Goal: Information Seeking & Learning: Learn about a topic

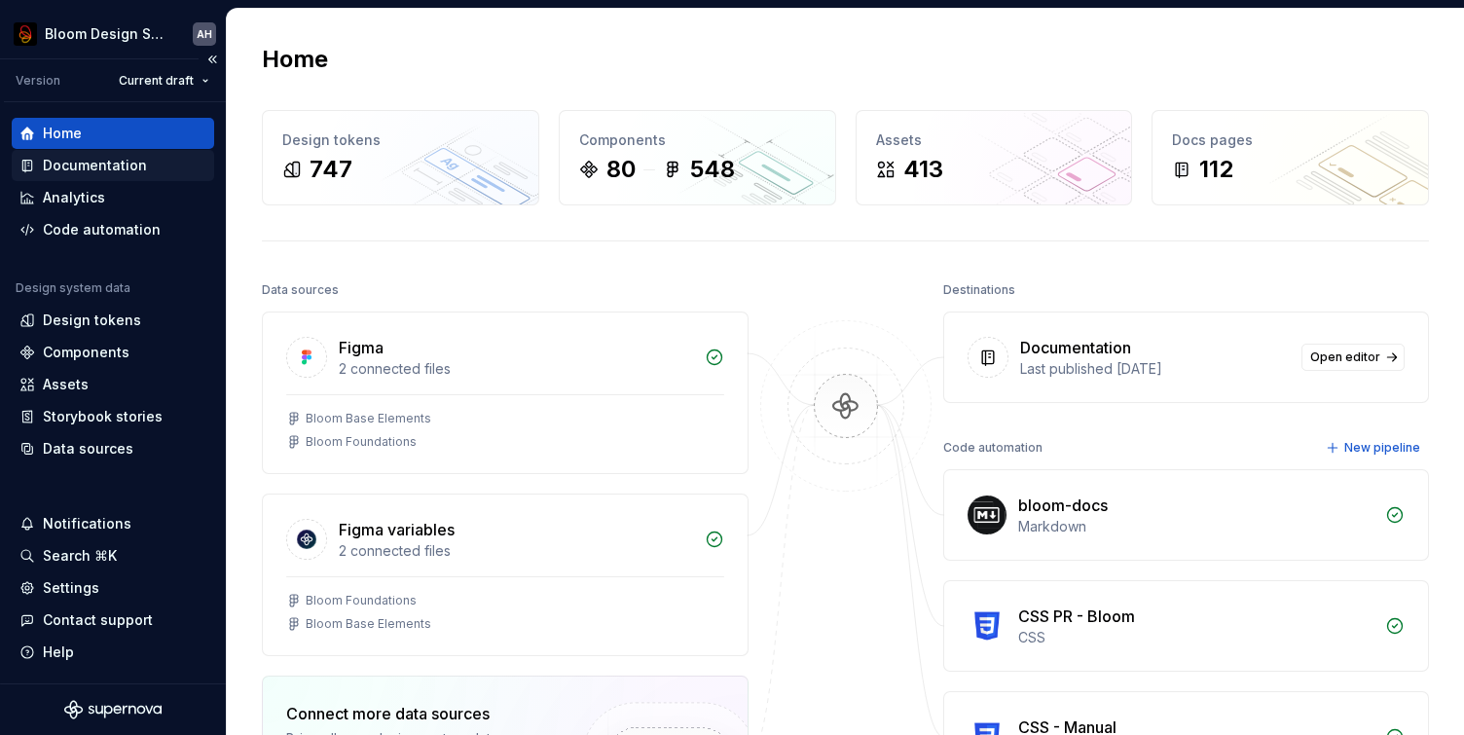
click at [76, 170] on div "Documentation" at bounding box center [95, 165] width 104 height 19
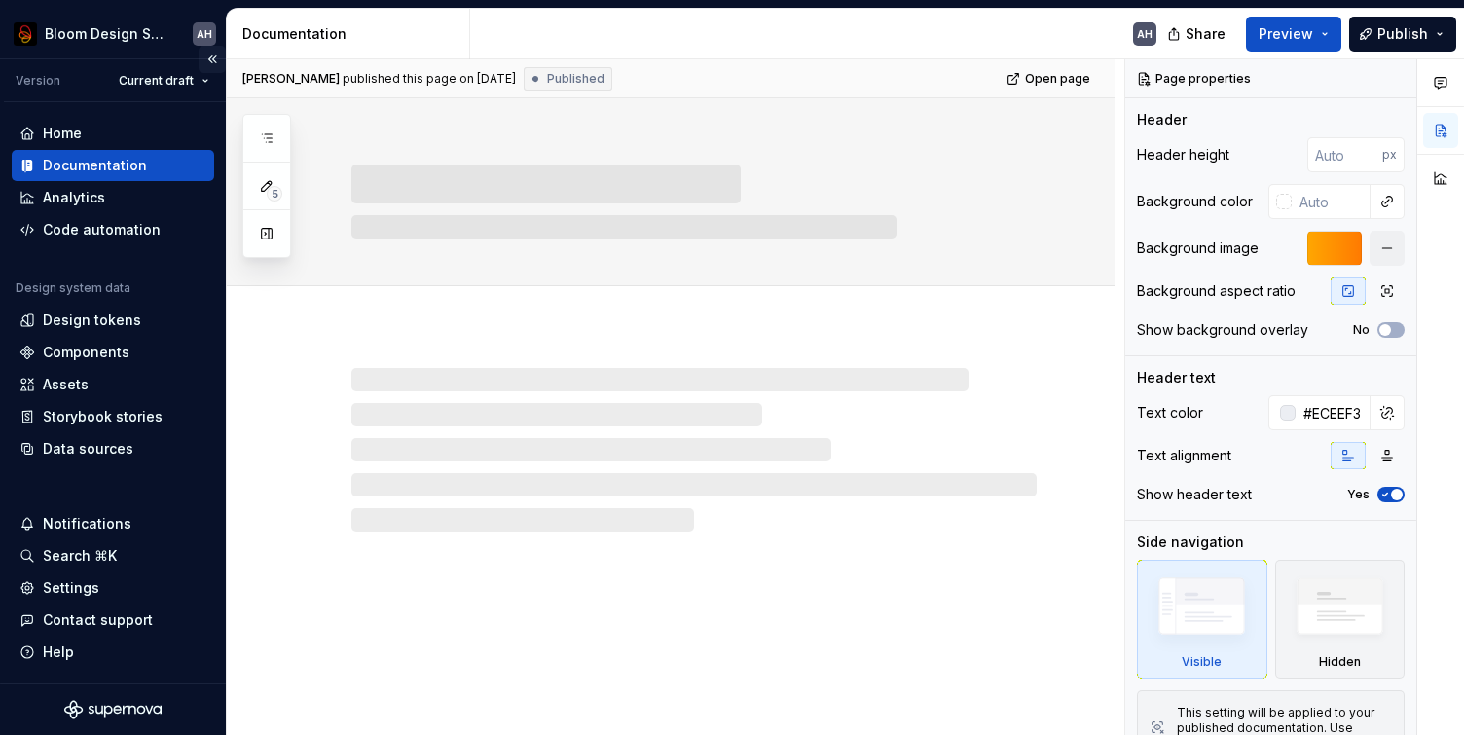
click at [210, 58] on button "Collapse sidebar" at bounding box center [212, 59] width 27 height 27
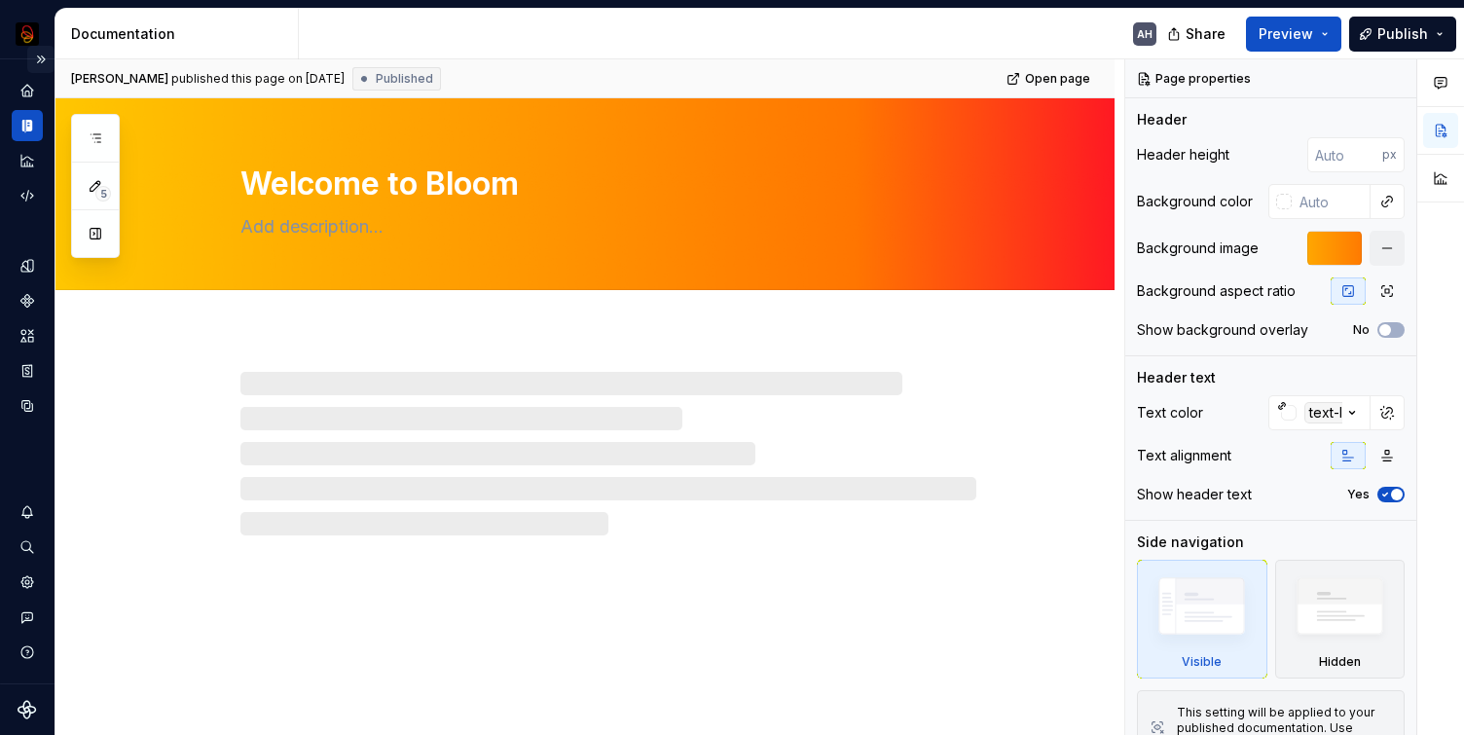
click at [43, 56] on button "Expand sidebar" at bounding box center [40, 59] width 27 height 27
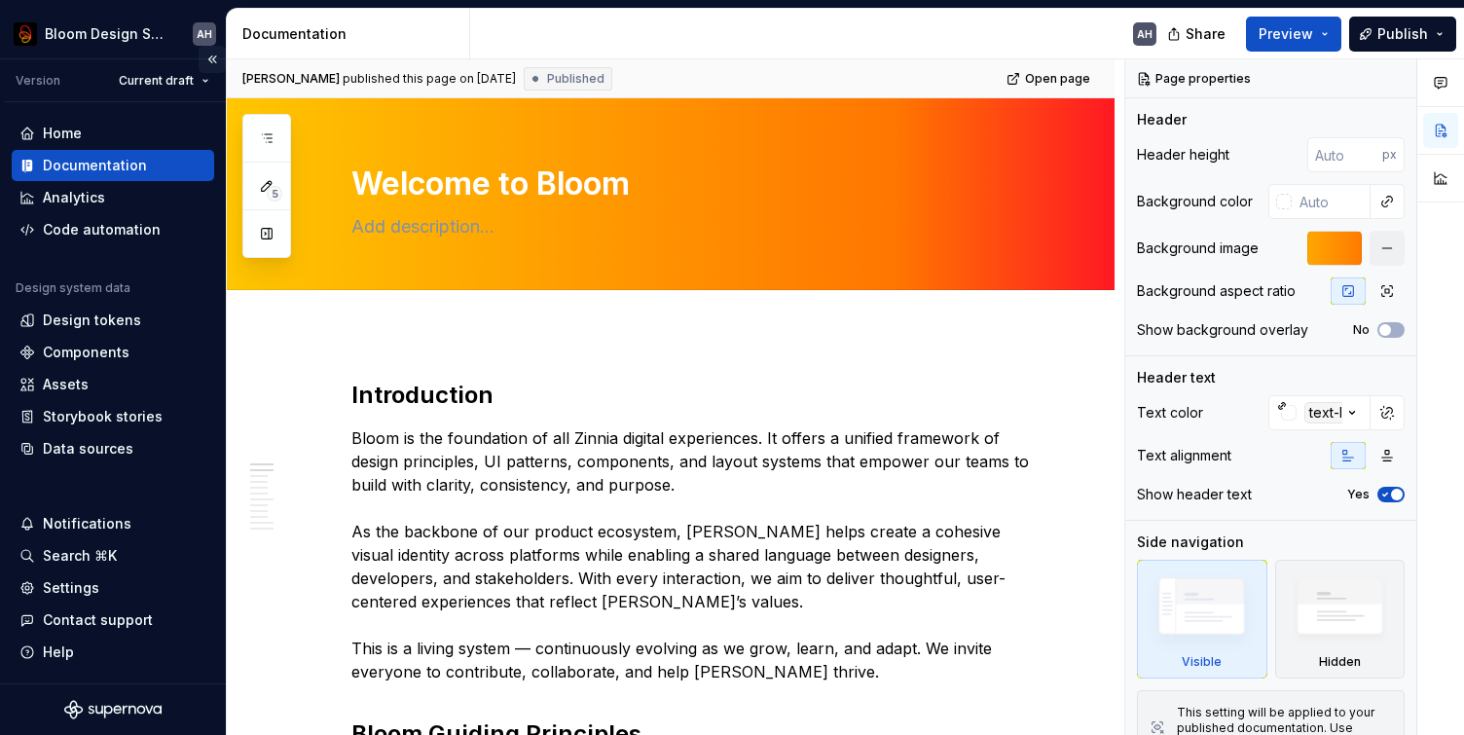
click at [212, 64] on button "Collapse sidebar" at bounding box center [212, 59] width 27 height 27
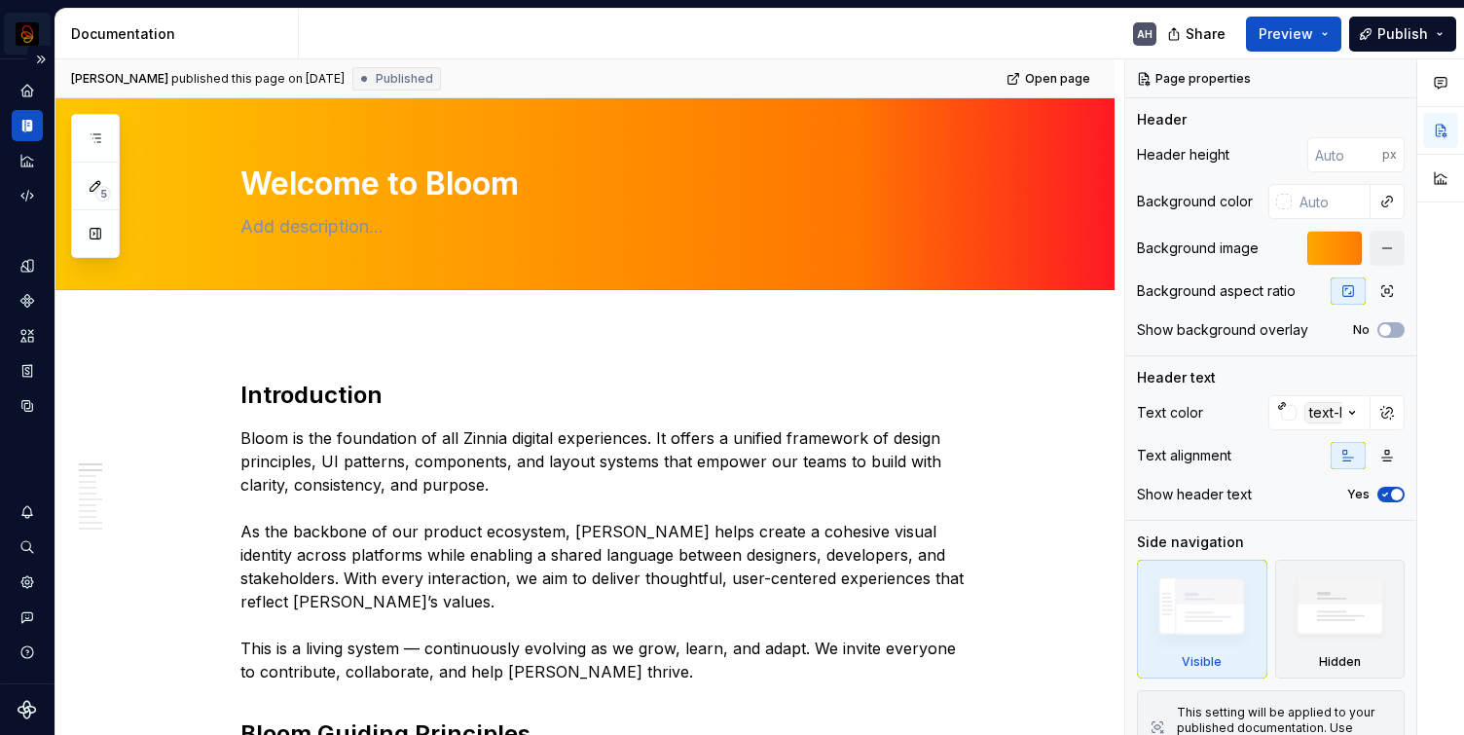
click at [50, 41] on html "Bloom Design System AH Design system data Documentation AH Share Preview Publis…" at bounding box center [732, 367] width 1464 height 735
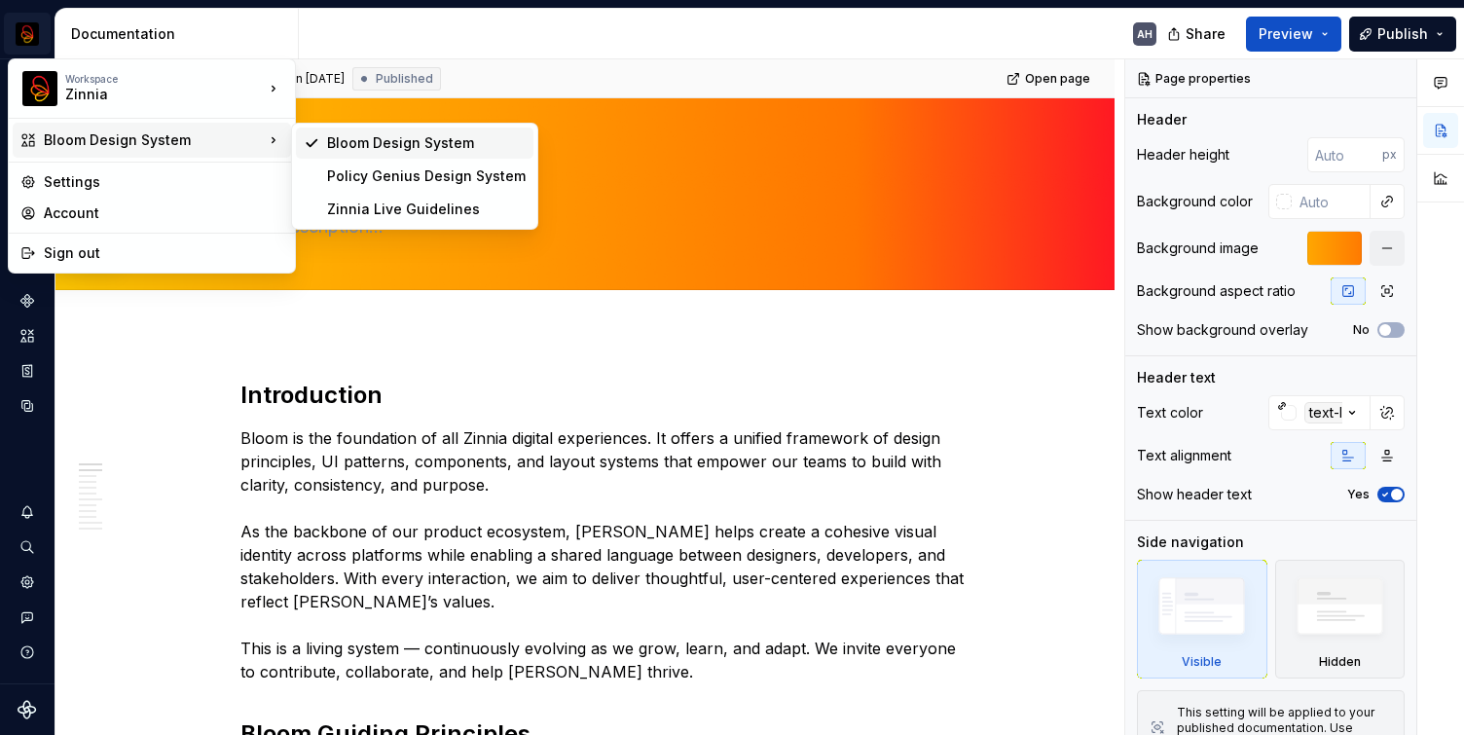
click at [320, 147] on div "Bloom Design System" at bounding box center [415, 143] width 238 height 31
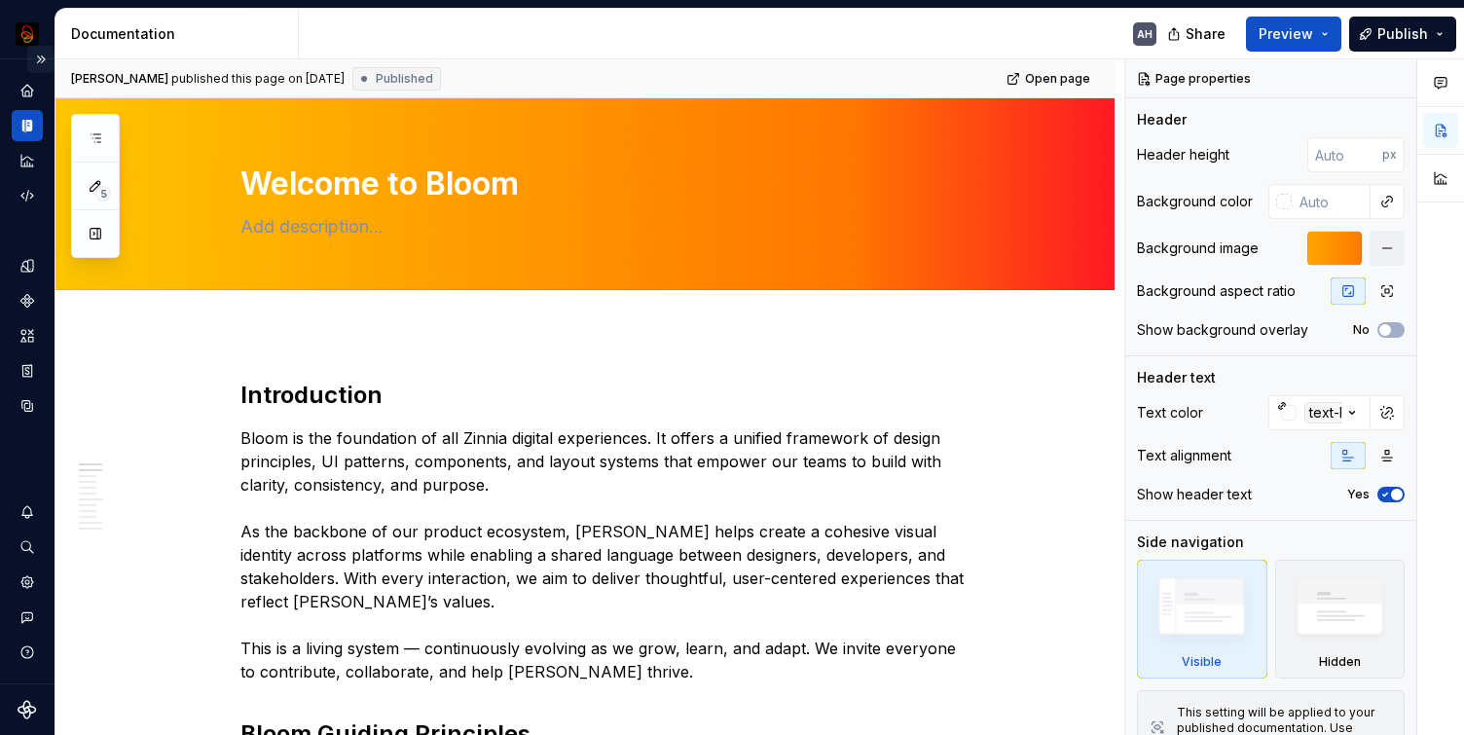
click at [45, 53] on button "Expand sidebar" at bounding box center [40, 59] width 27 height 27
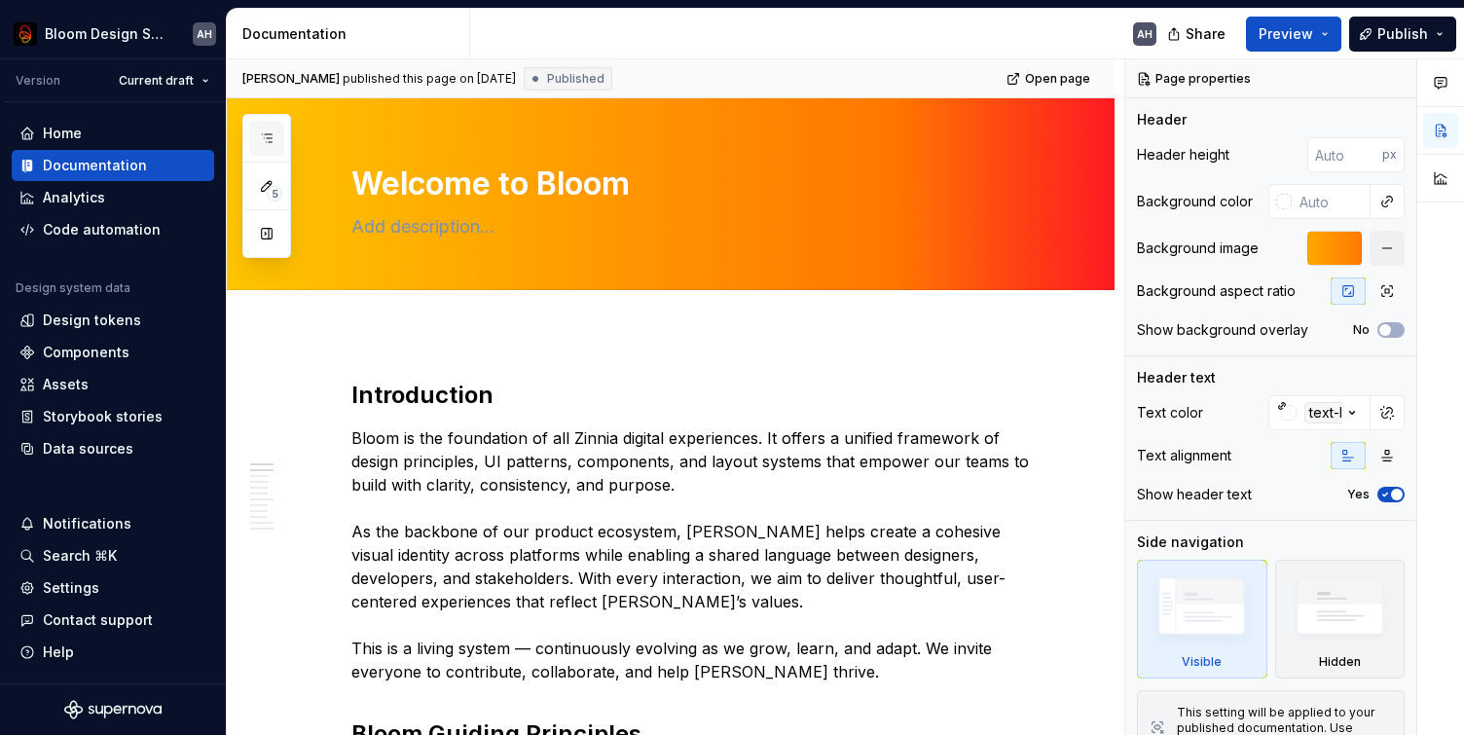
click at [264, 137] on icon "button" at bounding box center [267, 138] width 16 height 16
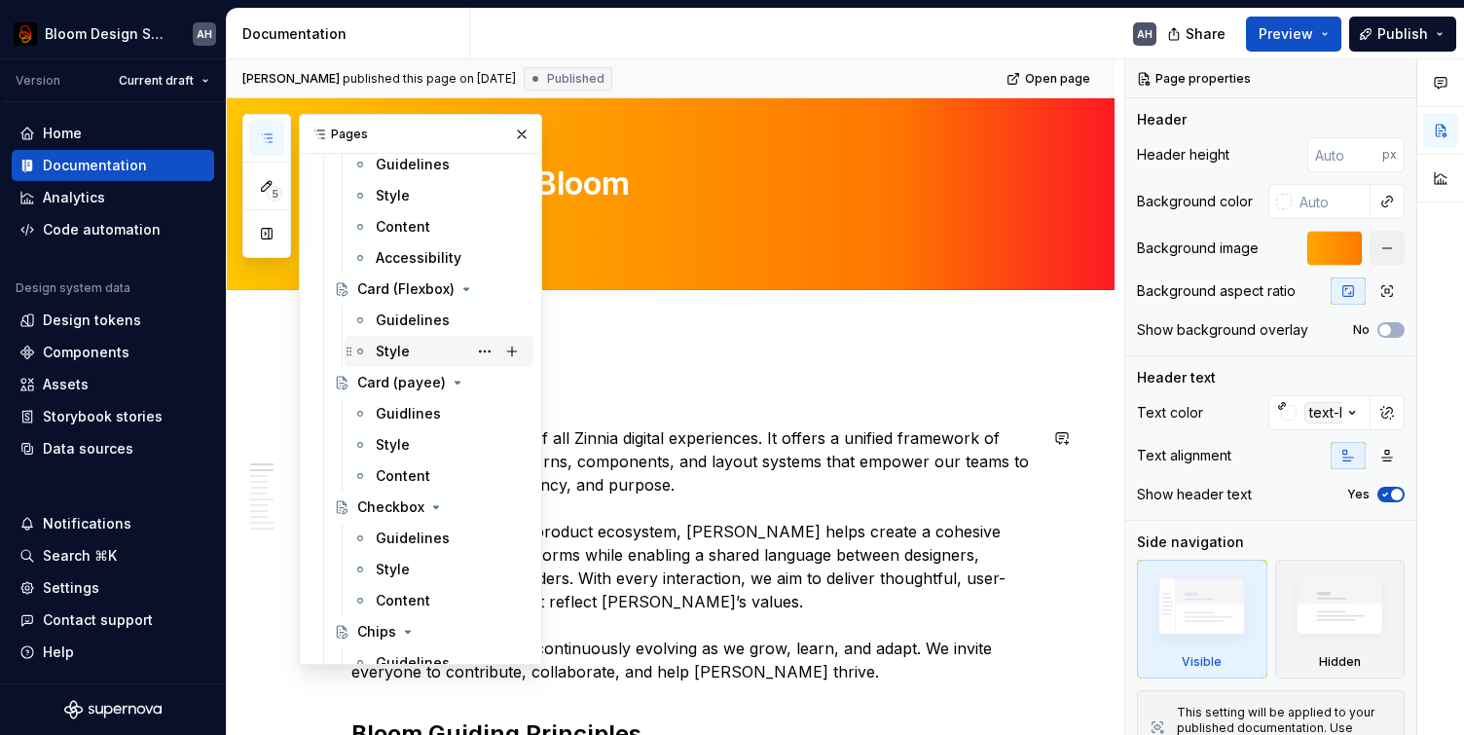
scroll to position [1856, 0]
click at [404, 602] on div "Content" at bounding box center [403, 598] width 55 height 19
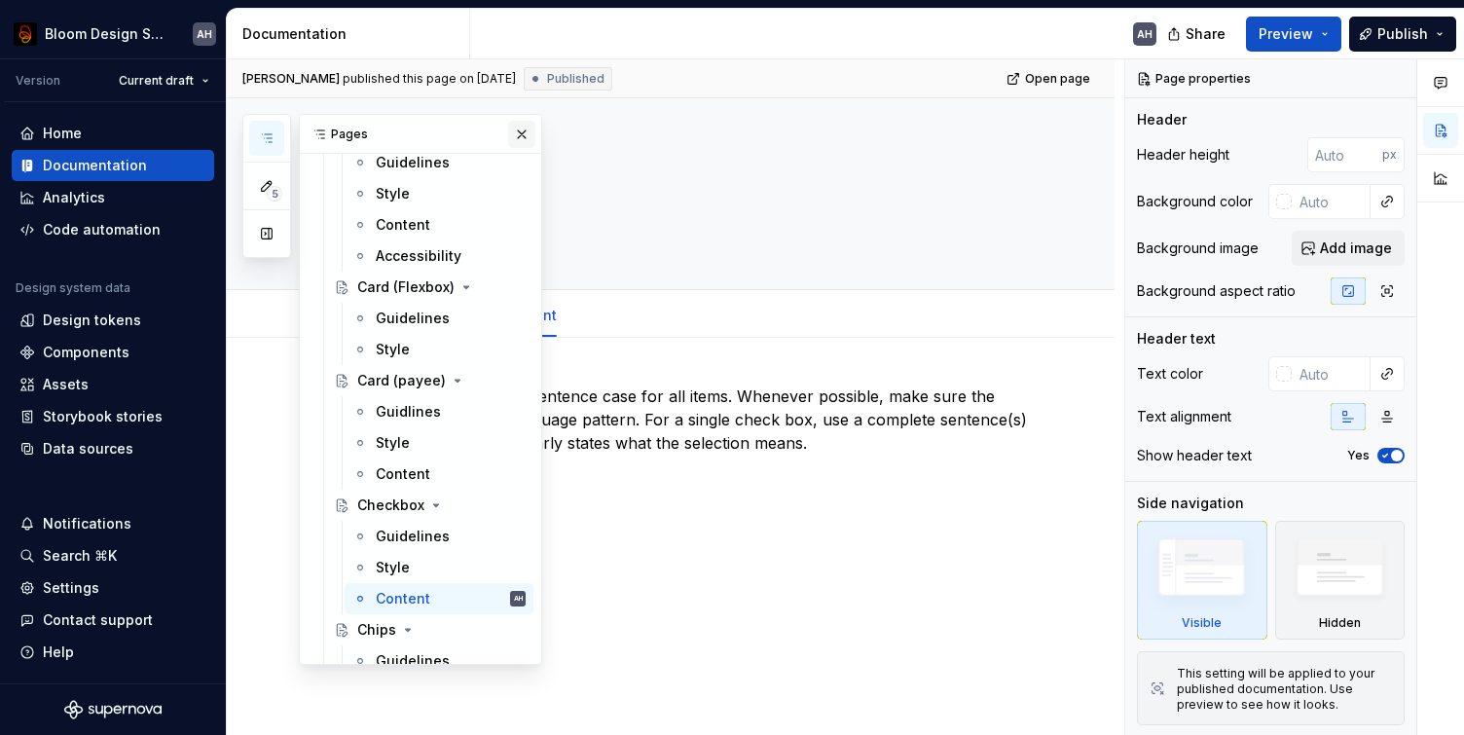
click at [523, 128] on button "button" at bounding box center [521, 134] width 27 height 27
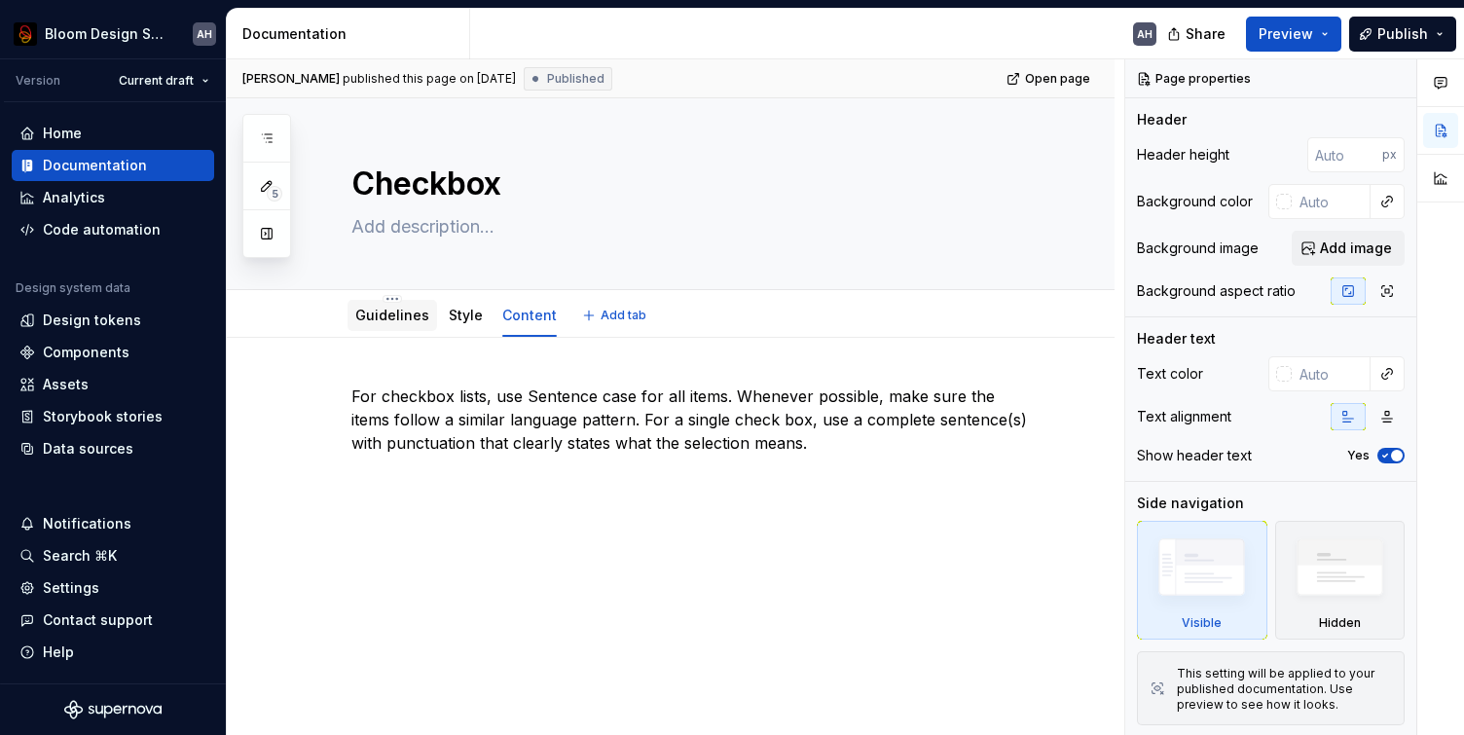
click at [404, 311] on link "Guidelines" at bounding box center [392, 315] width 74 height 17
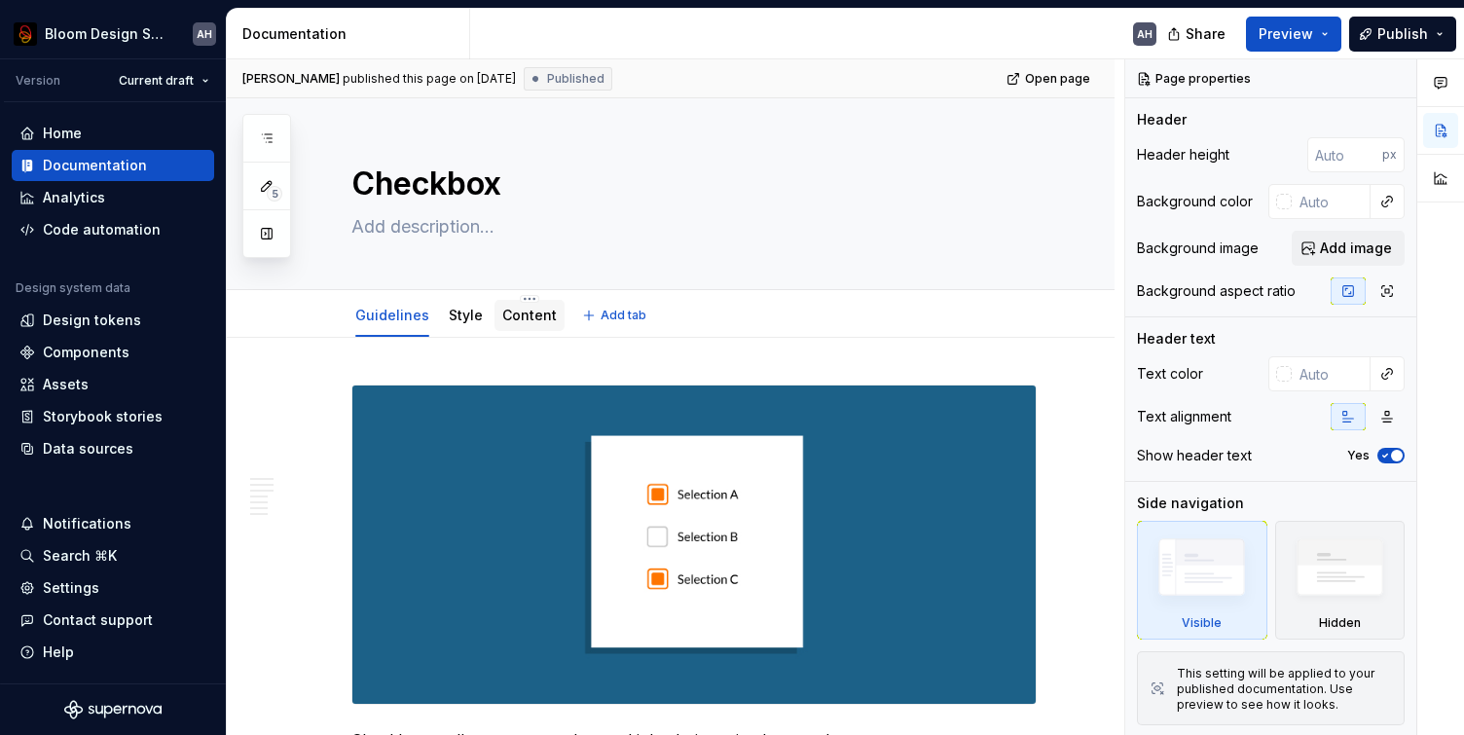
click at [506, 321] on link "Content" at bounding box center [529, 315] width 55 height 17
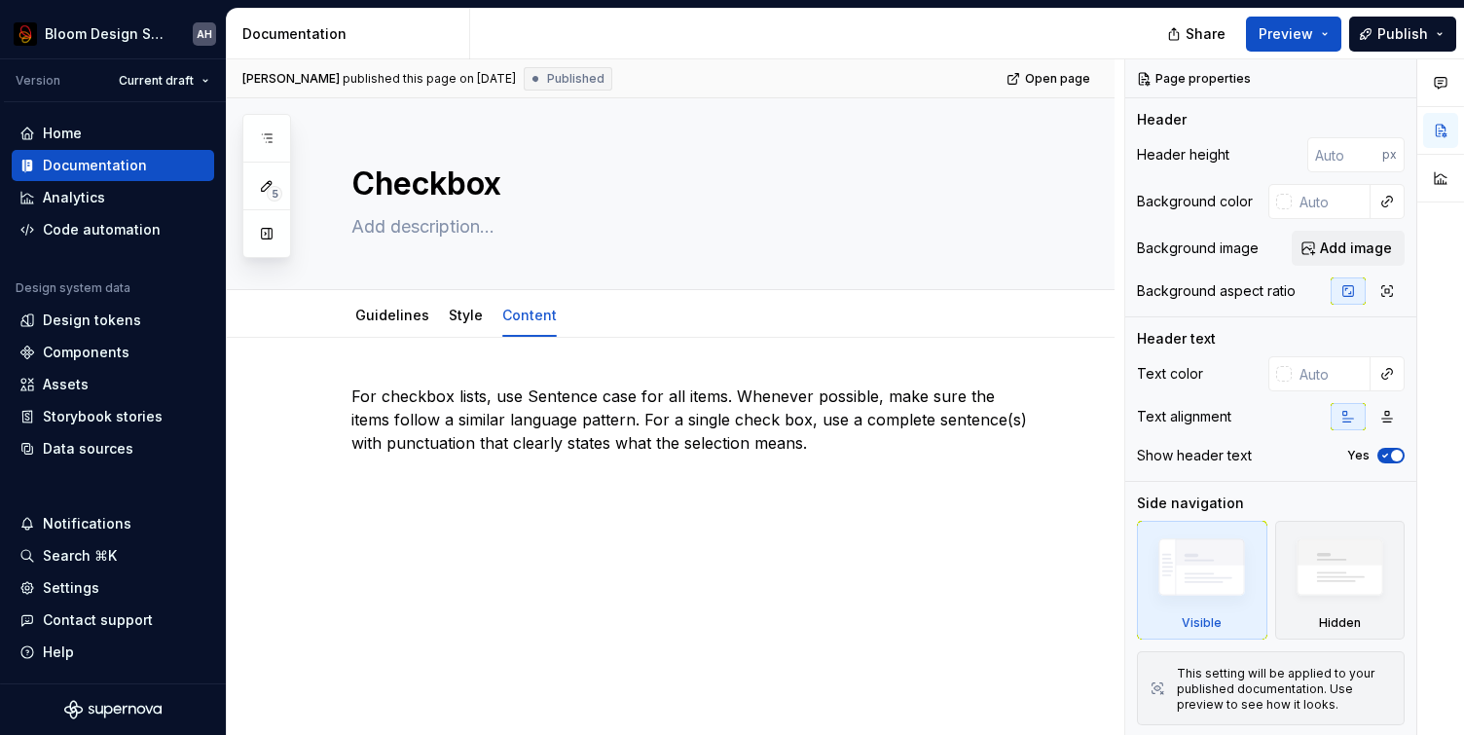
type textarea "*"
